Goal: Information Seeking & Learning: Find specific fact

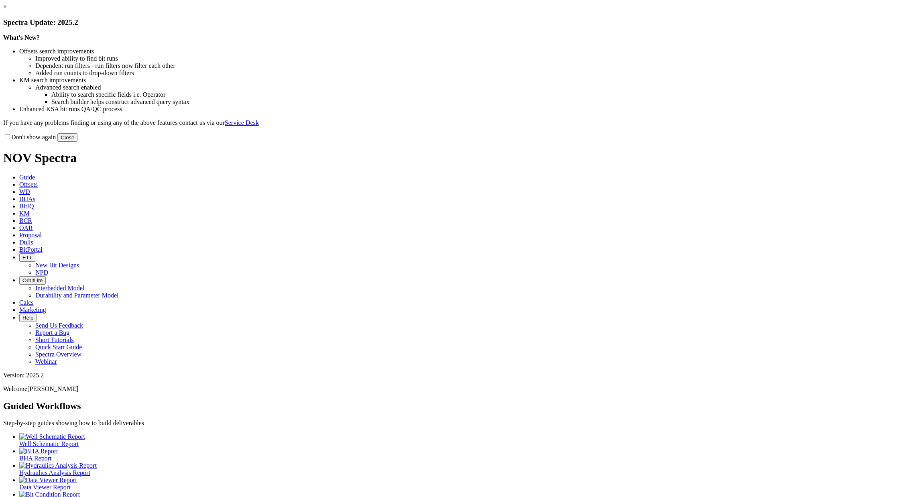
click at [7, 10] on link "×" at bounding box center [5, 6] width 4 height 7
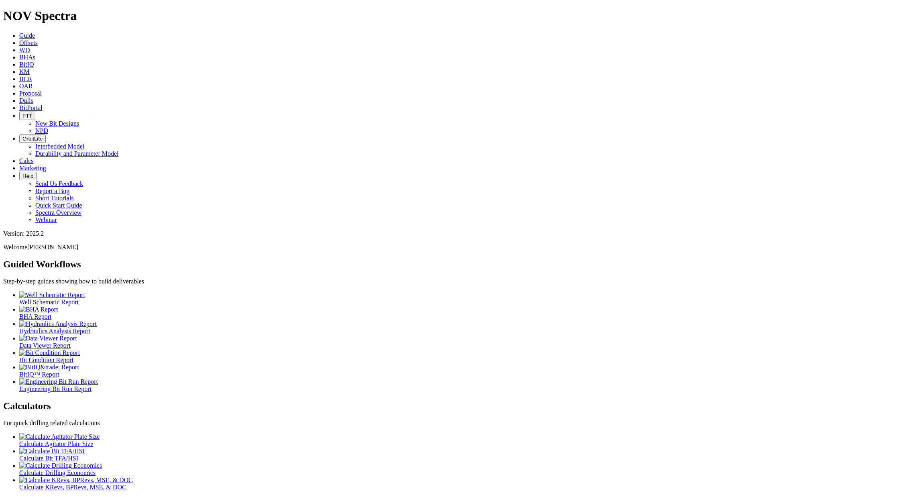
click at [38, 39] on span "Offsets" at bounding box center [28, 42] width 18 height 7
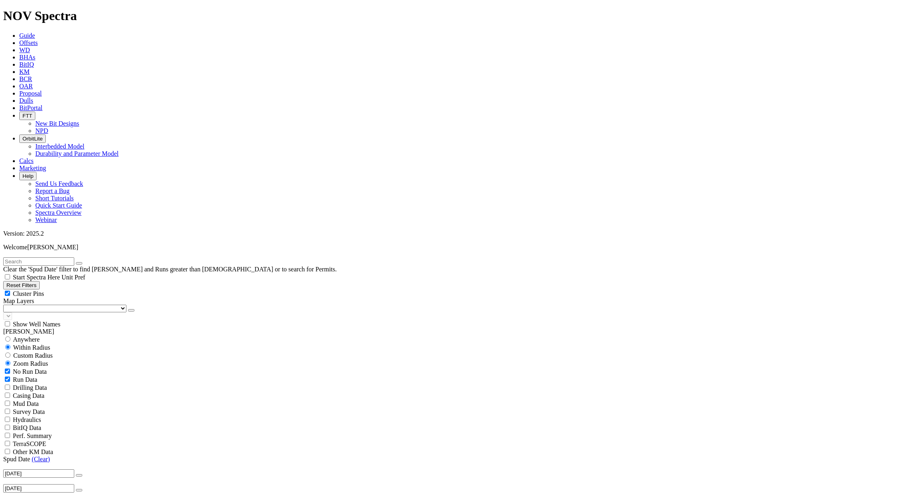
click at [71, 257] on input "text" at bounding box center [38, 261] width 71 height 8
type input "a2"
click at [87, 263] on icon "submit" at bounding box center [87, 263] width 0 height 0
click at [40, 328] on span "Anywhere" at bounding box center [26, 331] width 27 height 7
radio input "true"
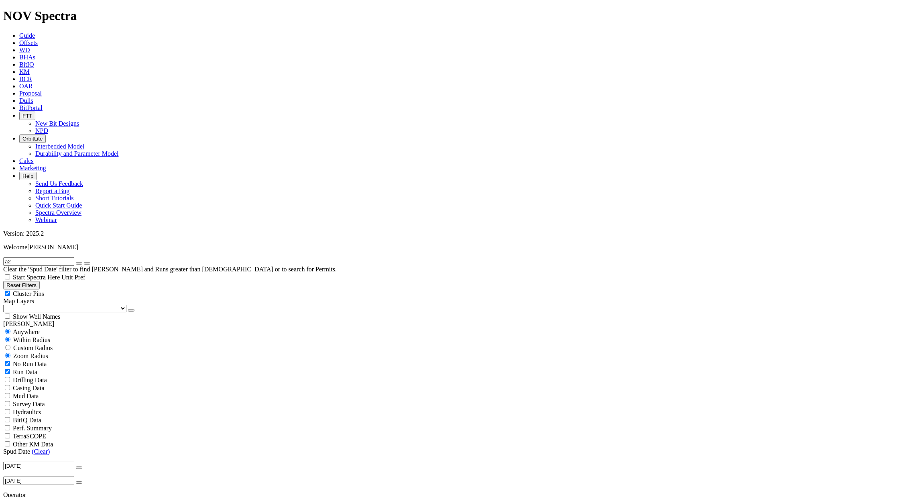
radio input "false"
radio input "true"
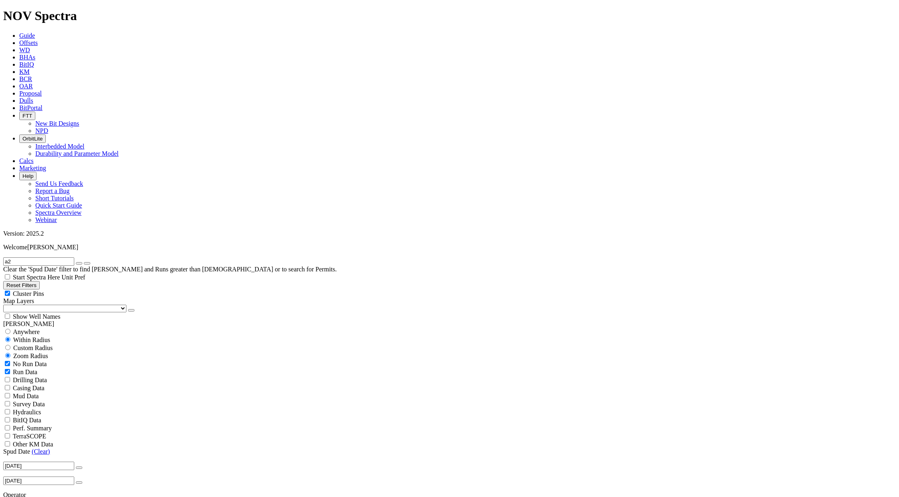
checkbox input "false"
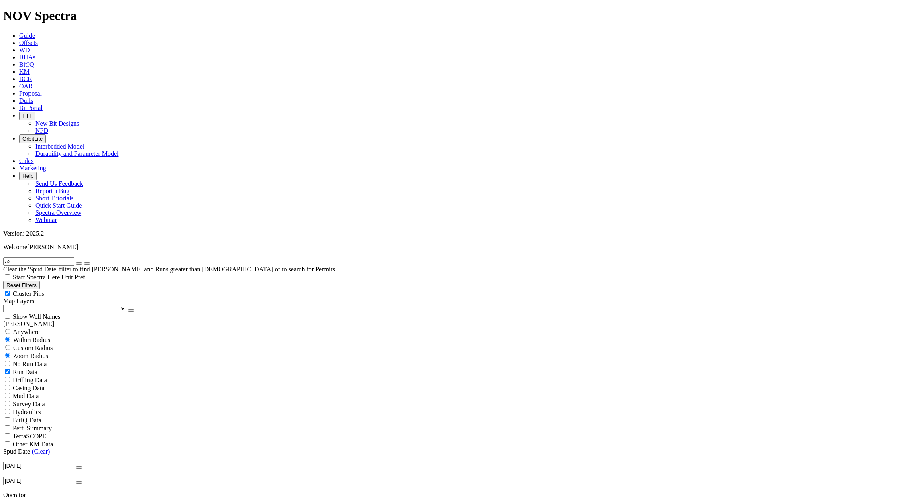
select select "? number:10.625 ?"
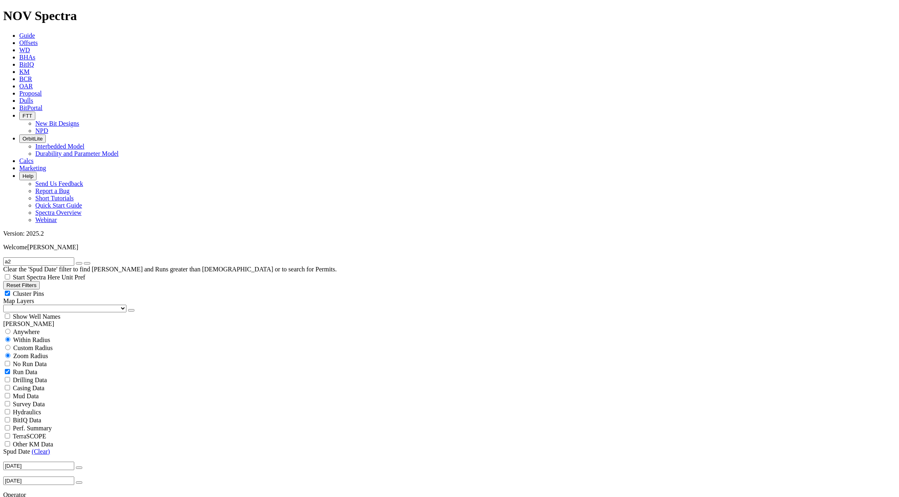
scroll to position [177, 0]
